Goal: Task Accomplishment & Management: Manage account settings

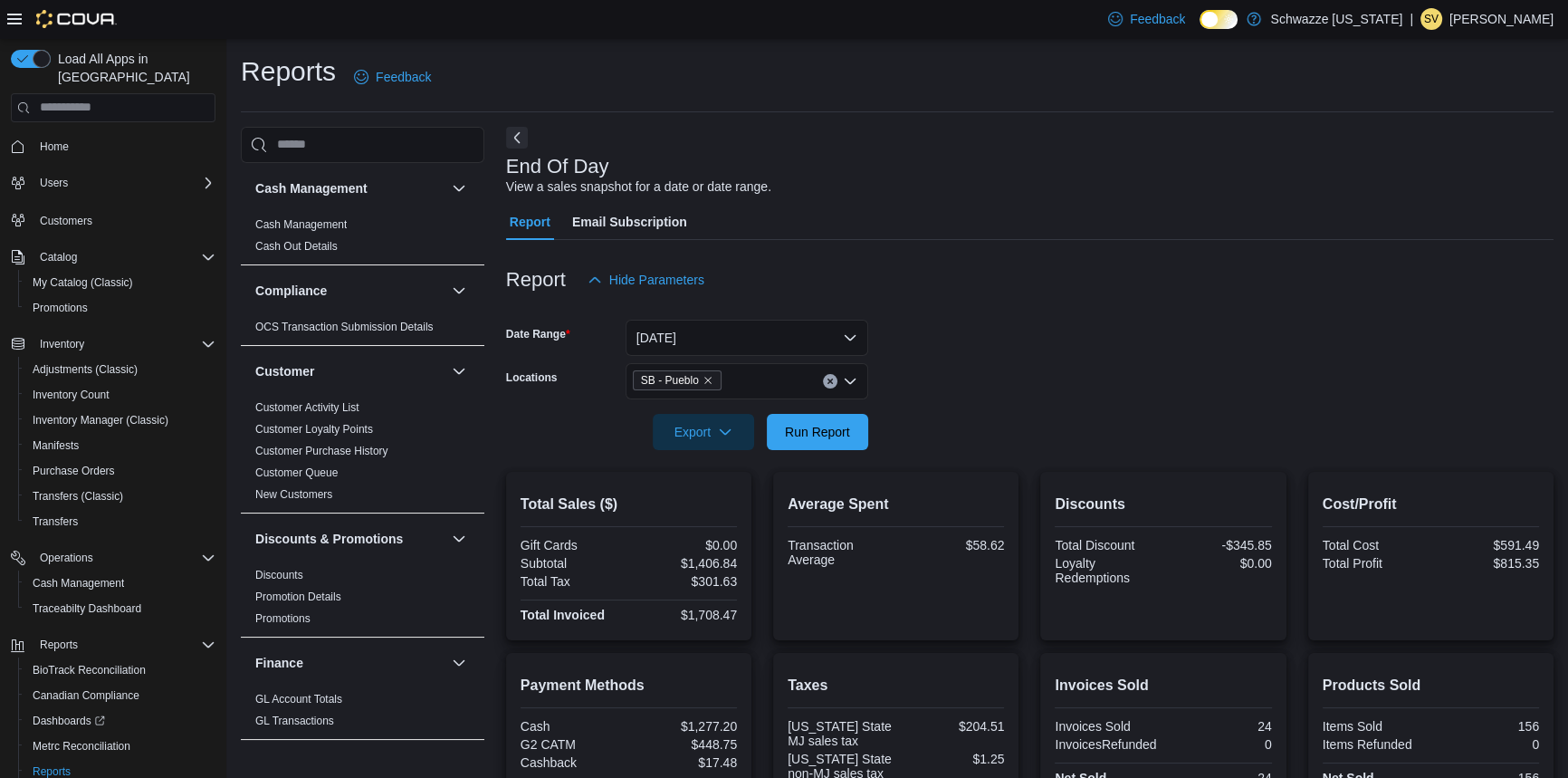
scroll to position [72, 0]
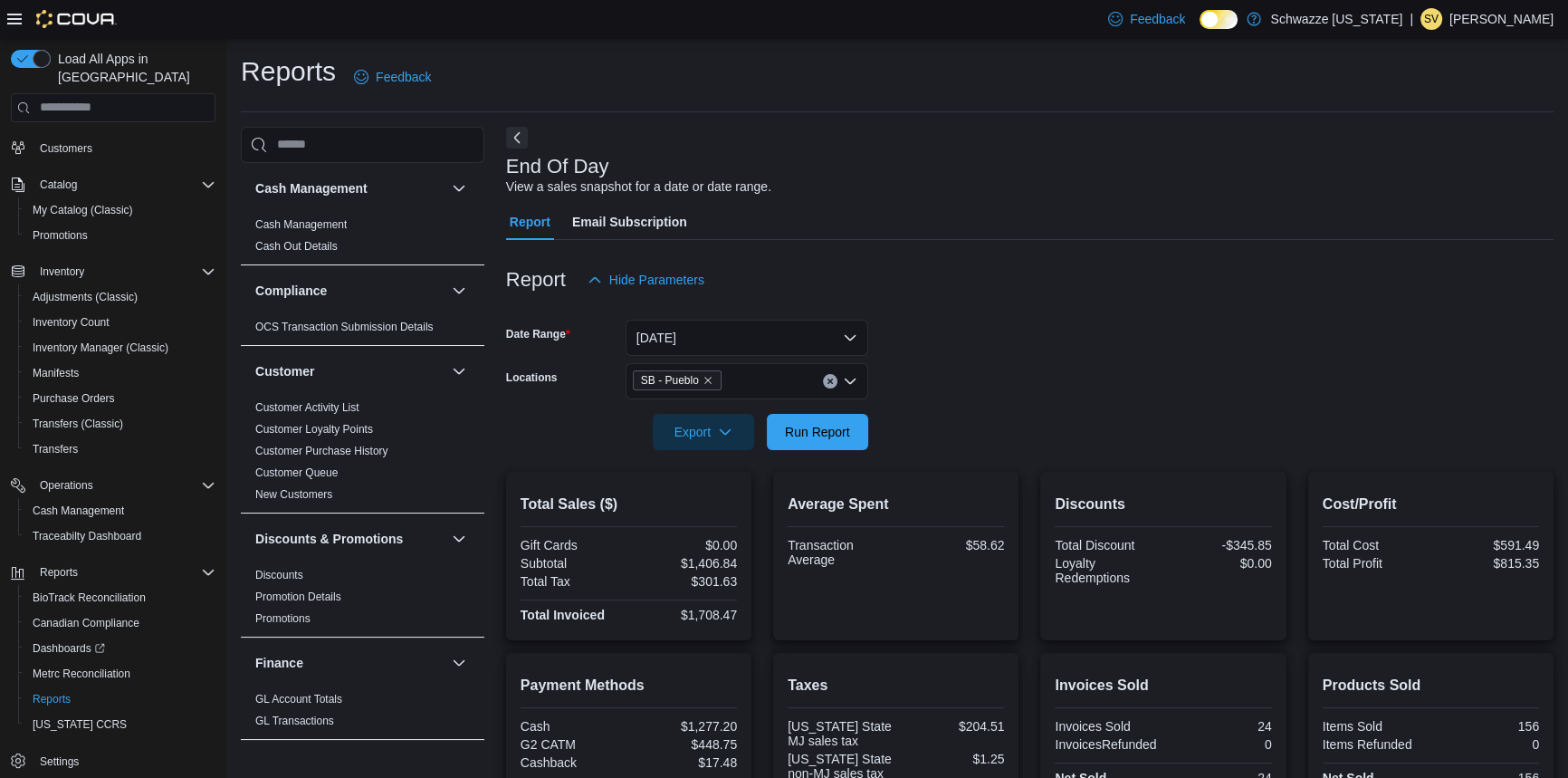
click at [1541, 22] on p "[PERSON_NAME]" at bounding box center [1501, 19] width 104 height 22
click at [1484, 170] on button "Sign Out" at bounding box center [1462, 175] width 167 height 29
